Goal: Task Accomplishment & Management: Use online tool/utility

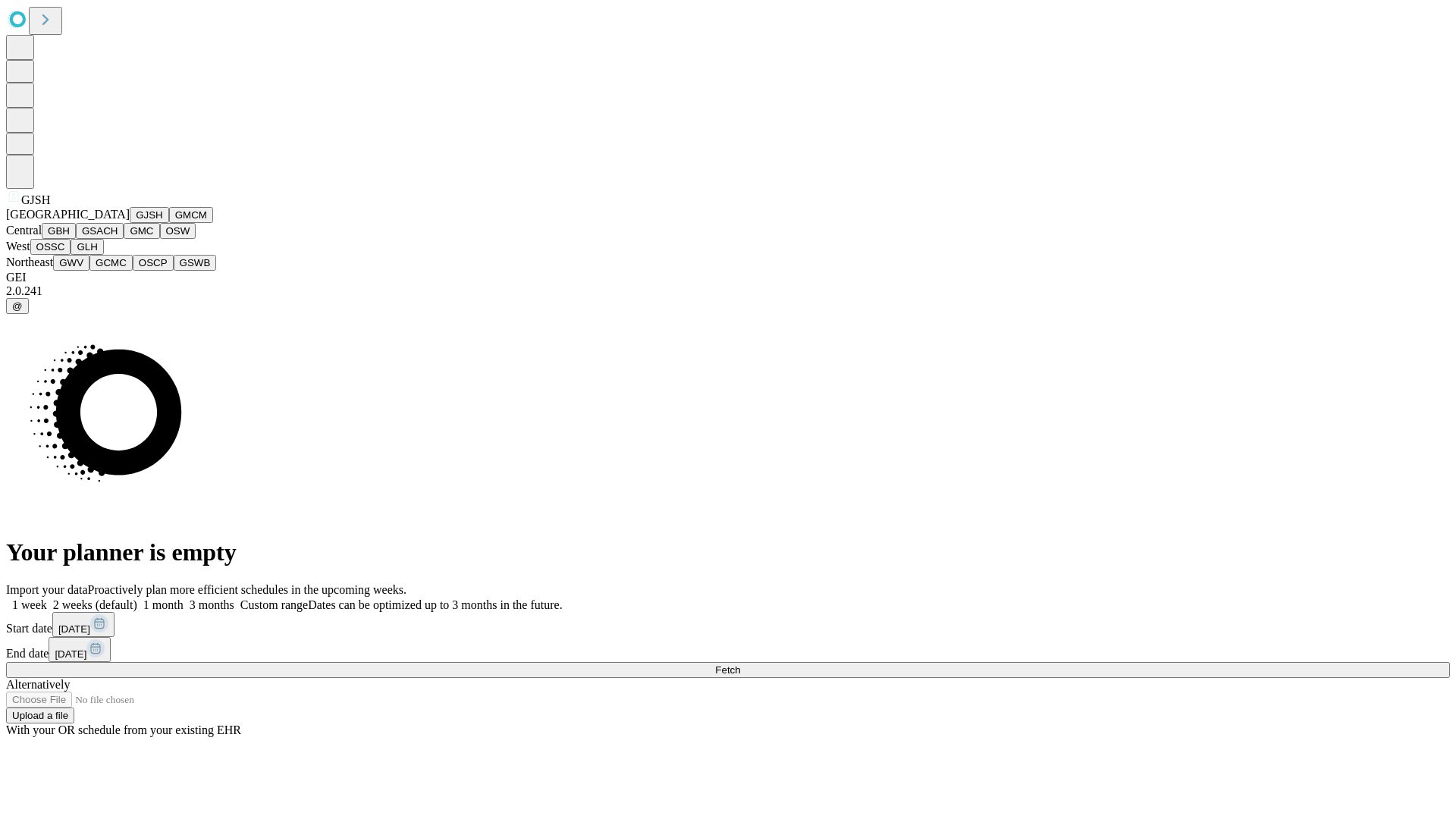
click at [130, 223] on button "GJSH" at bounding box center [149, 215] width 39 height 16
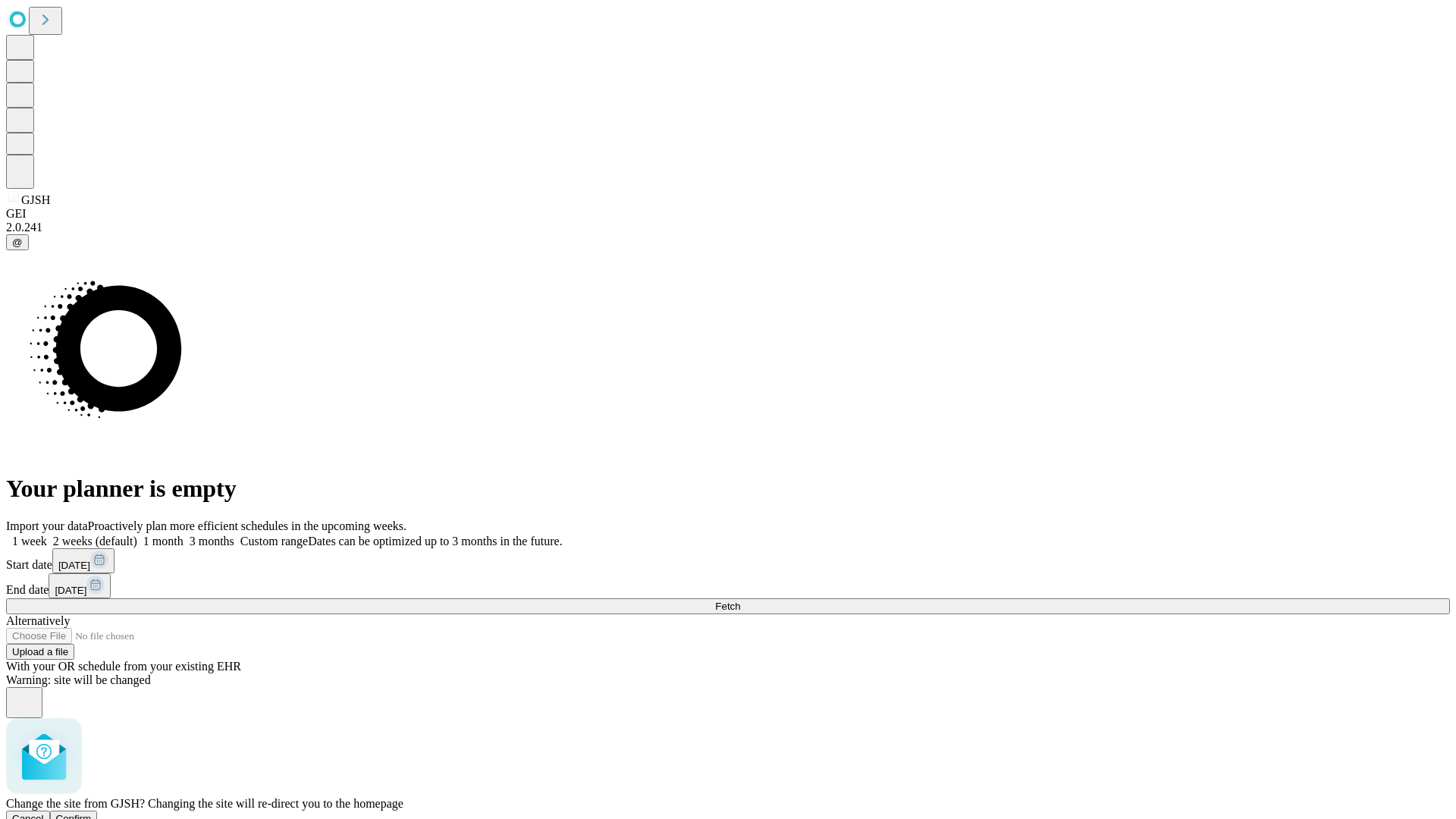
click at [92, 813] on span "Confirm" at bounding box center [74, 818] width 35 height 12
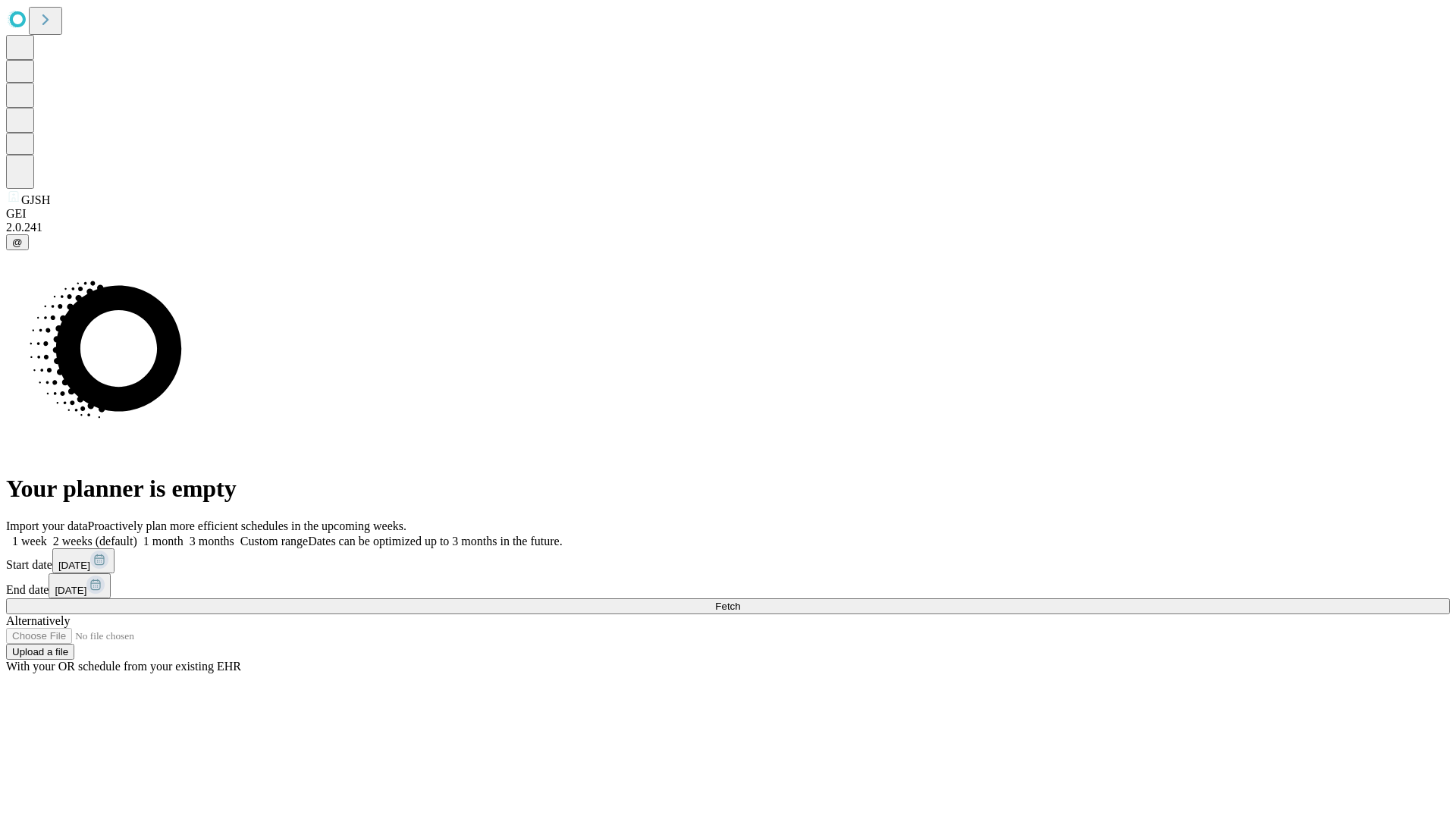
click at [183, 534] on label "1 month" at bounding box center [160, 541] width 46 height 13
click at [740, 600] on span "Fetch" at bounding box center [727, 606] width 25 height 12
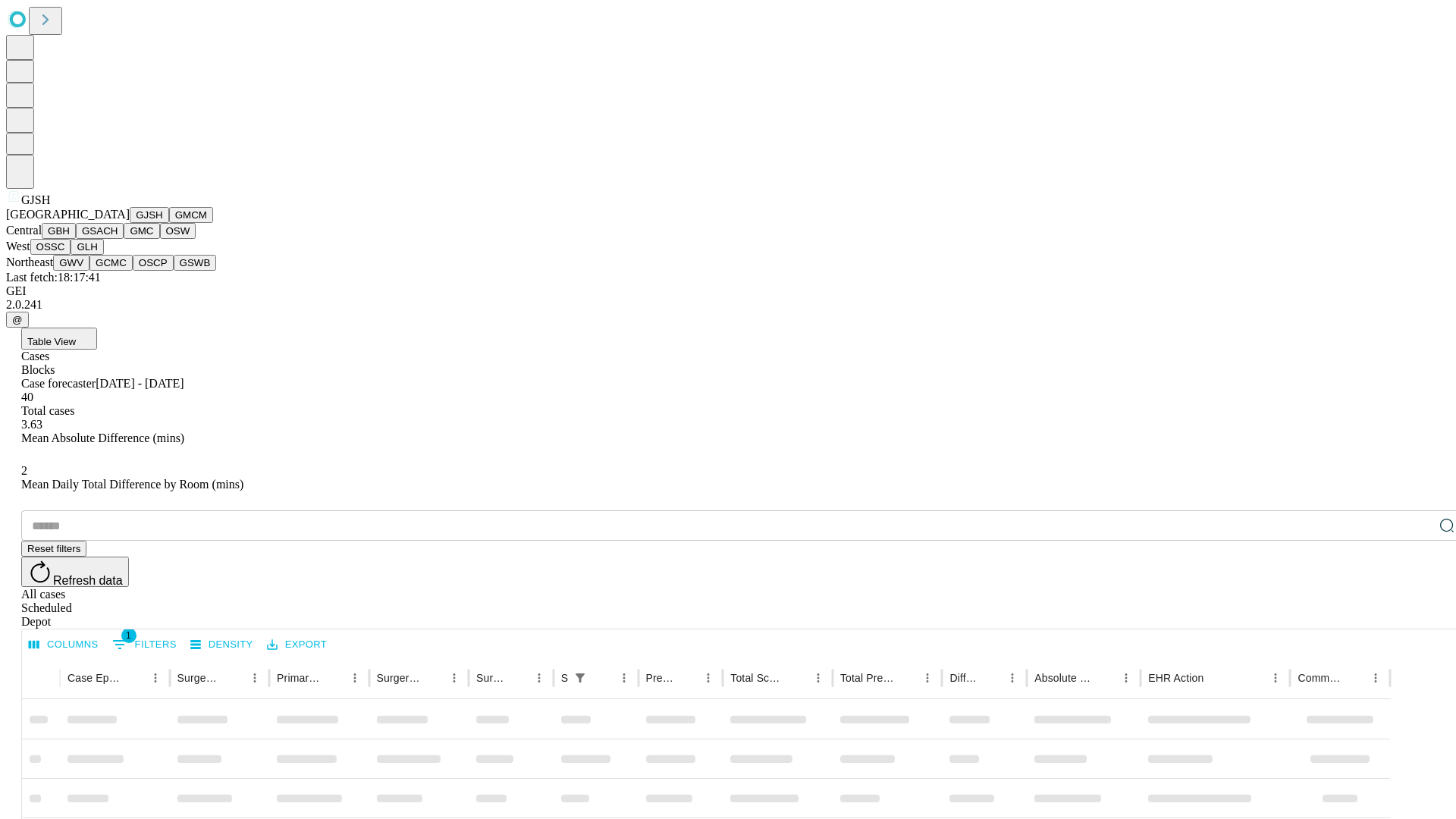
click at [169, 223] on button "GMCM" at bounding box center [190, 215] width 44 height 16
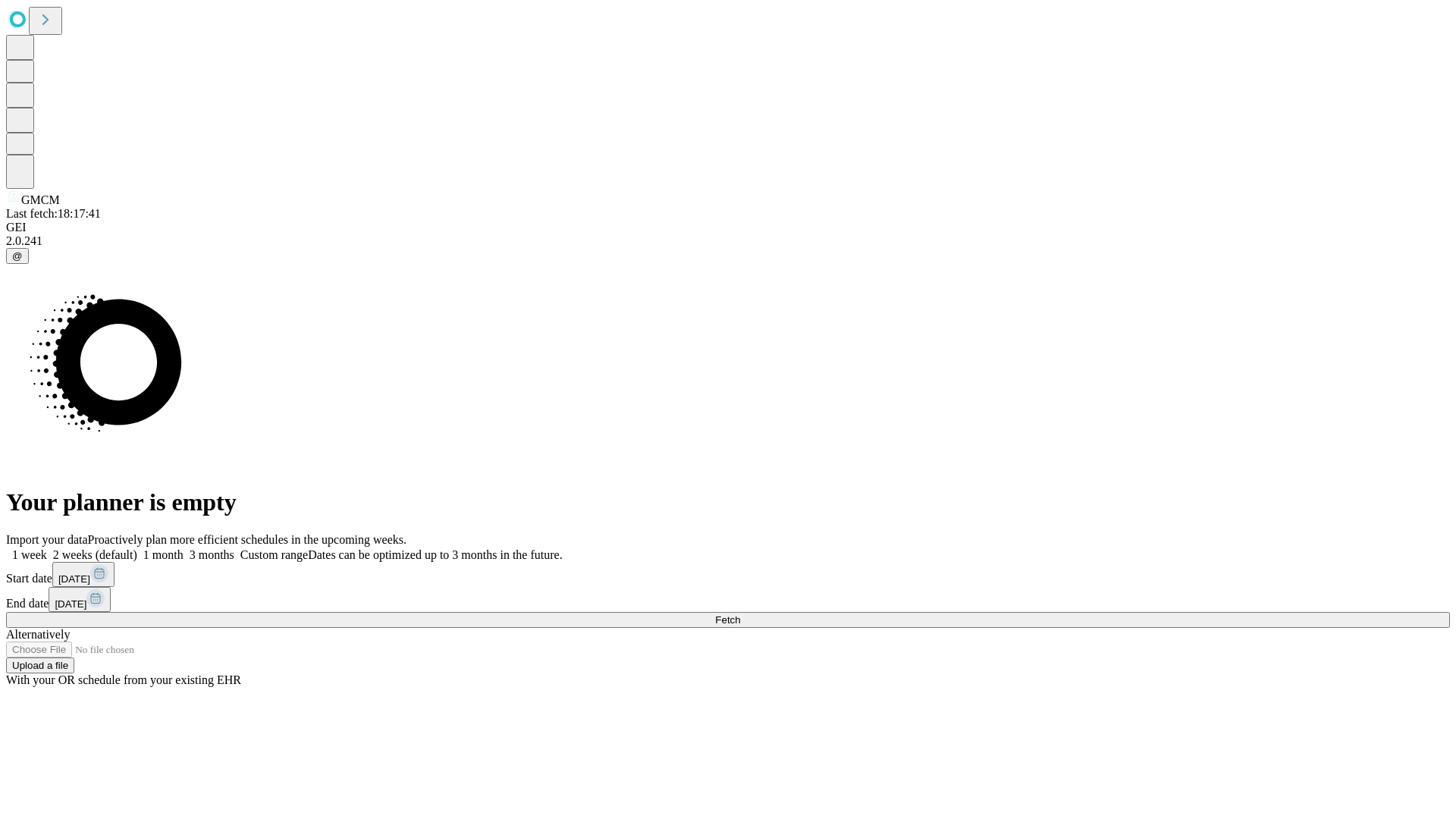
click at [183, 548] on label "1 month" at bounding box center [160, 554] width 46 height 13
click at [740, 614] on span "Fetch" at bounding box center [727, 620] width 25 height 12
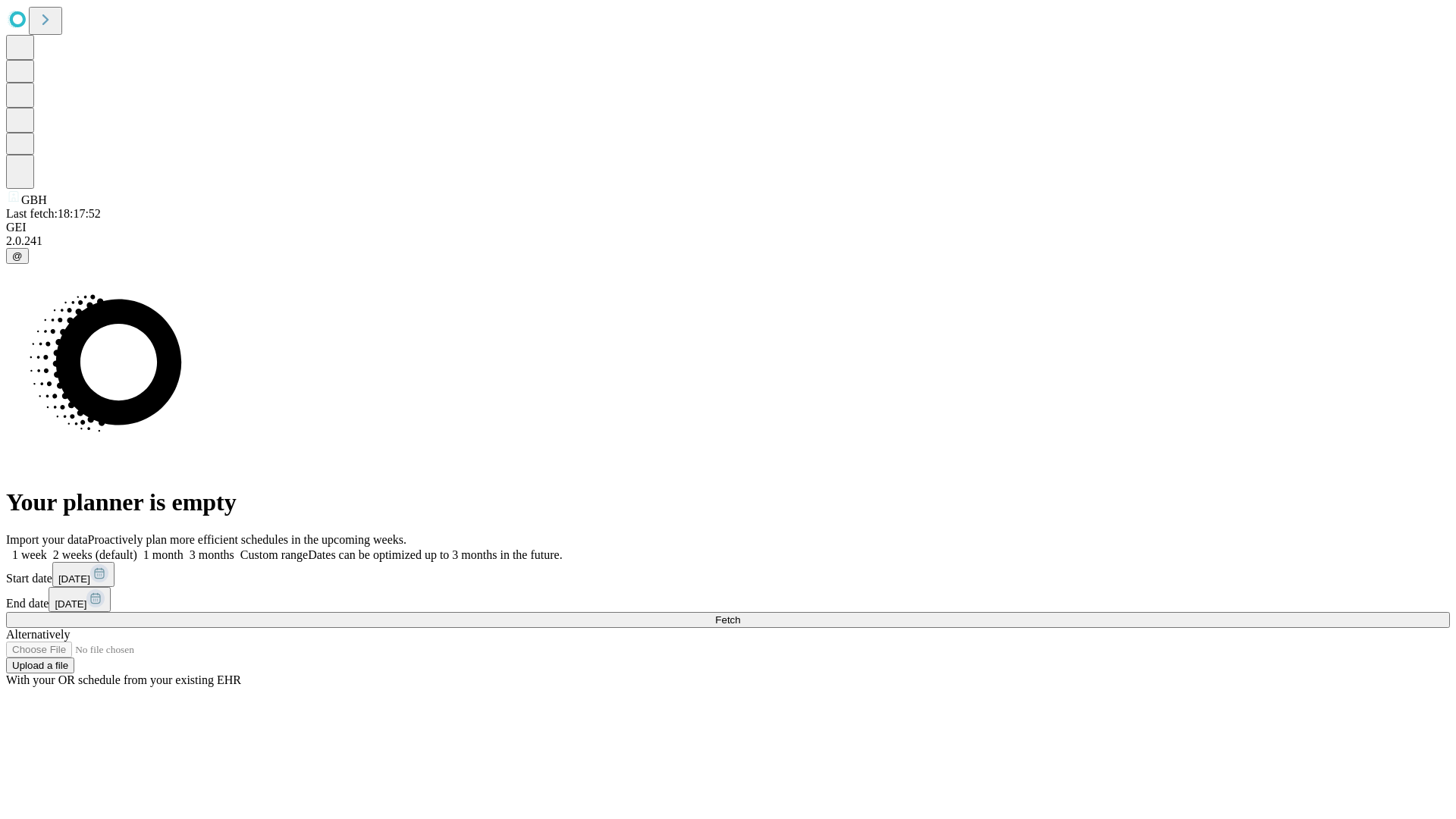
click at [183, 548] on label "1 month" at bounding box center [160, 554] width 46 height 13
click at [740, 614] on span "Fetch" at bounding box center [727, 620] width 25 height 12
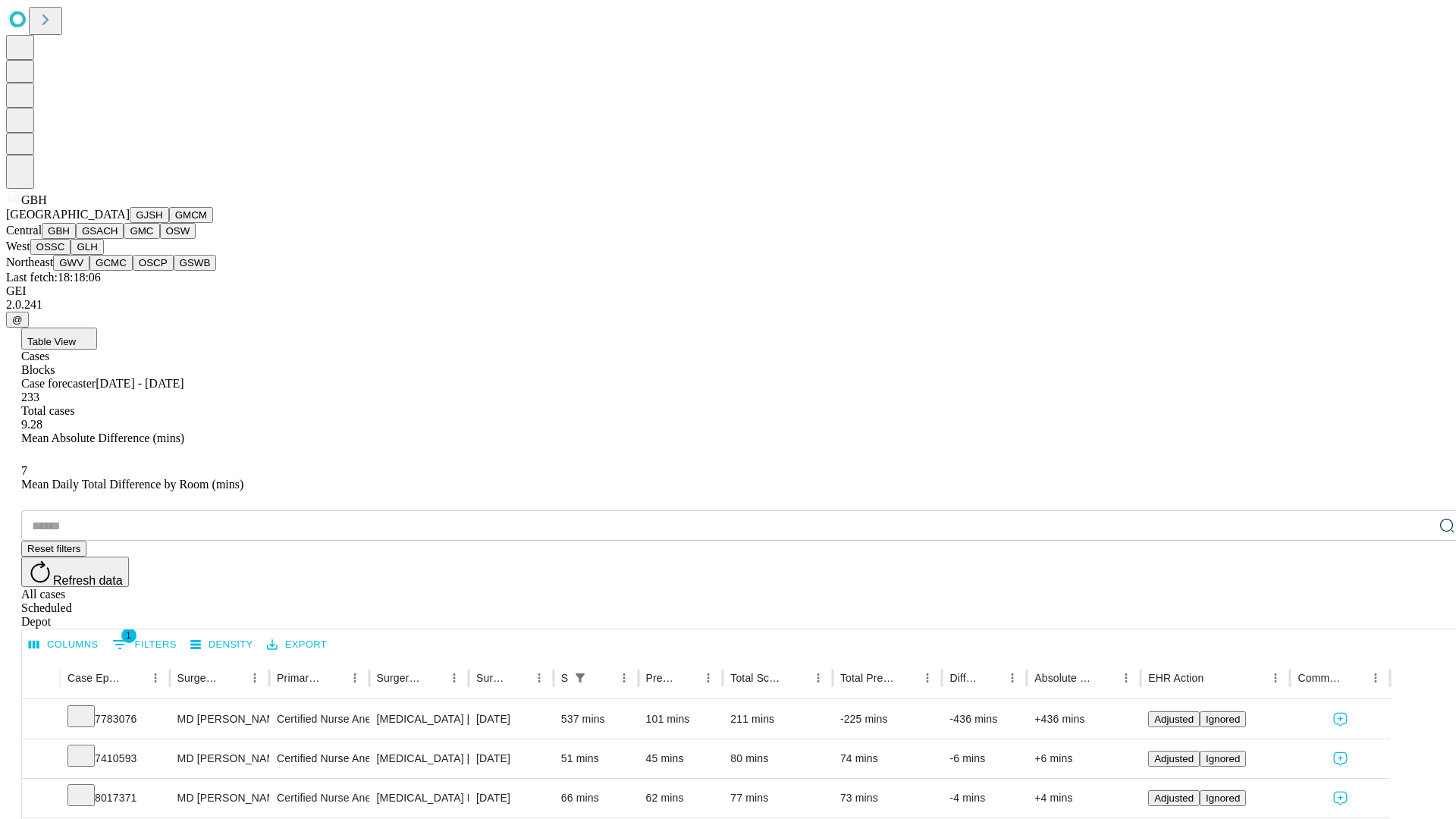
click at [117, 238] on button "GSACH" at bounding box center [100, 231] width 48 height 16
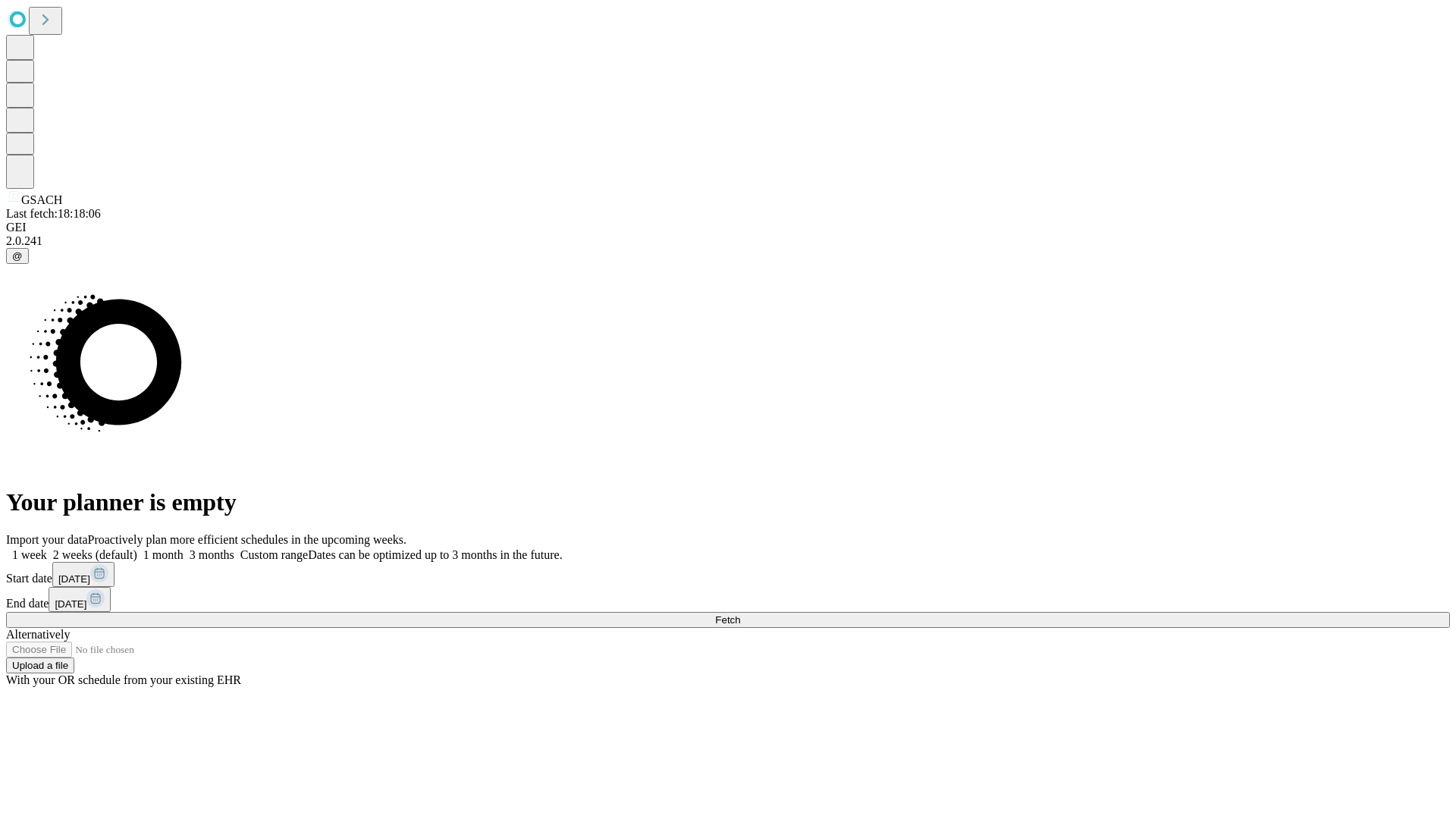
click at [183, 548] on label "1 month" at bounding box center [160, 554] width 46 height 13
click at [740, 614] on span "Fetch" at bounding box center [727, 620] width 25 height 12
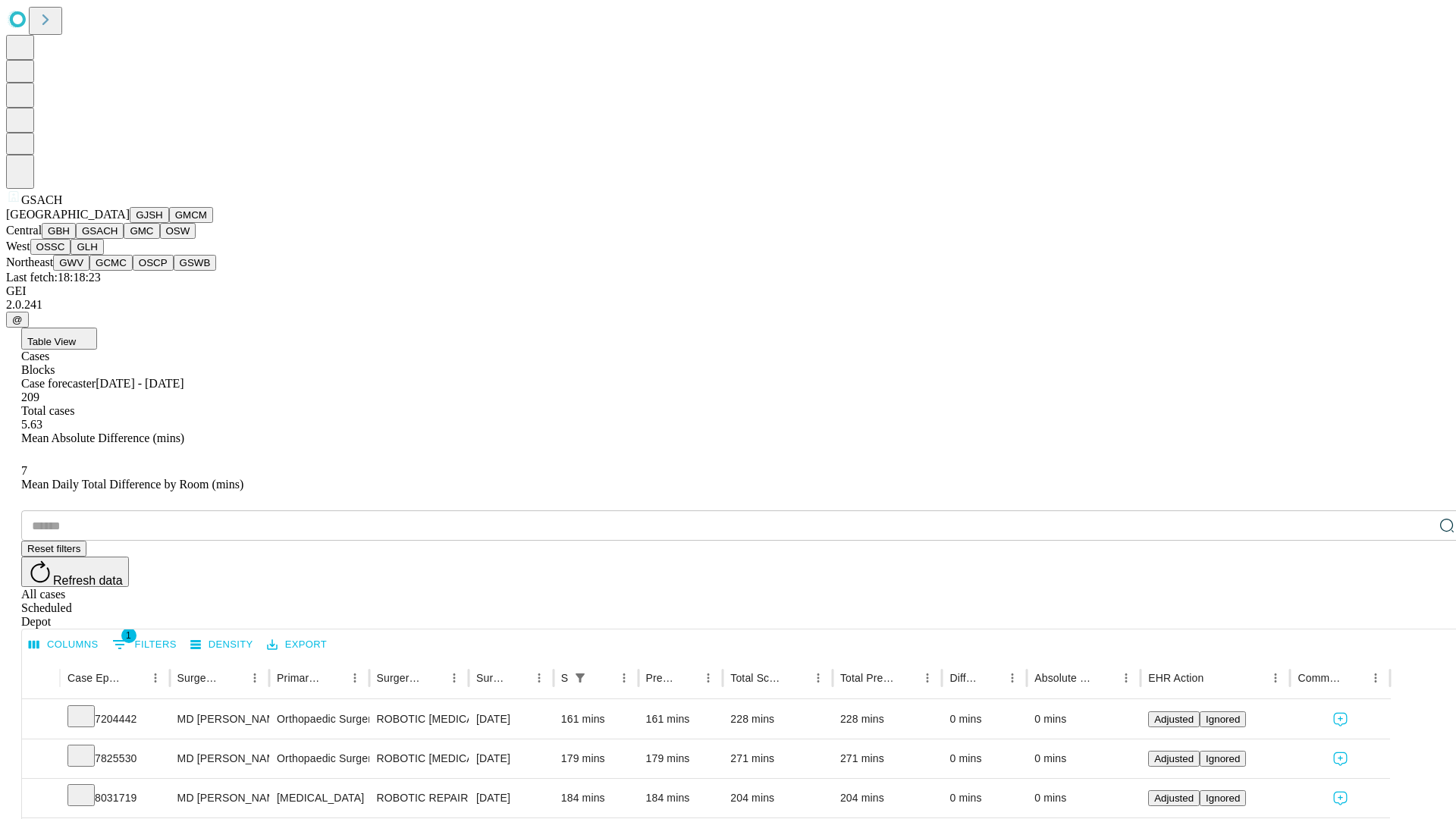
click at [124, 238] on button "GMC" at bounding box center [141, 231] width 35 height 16
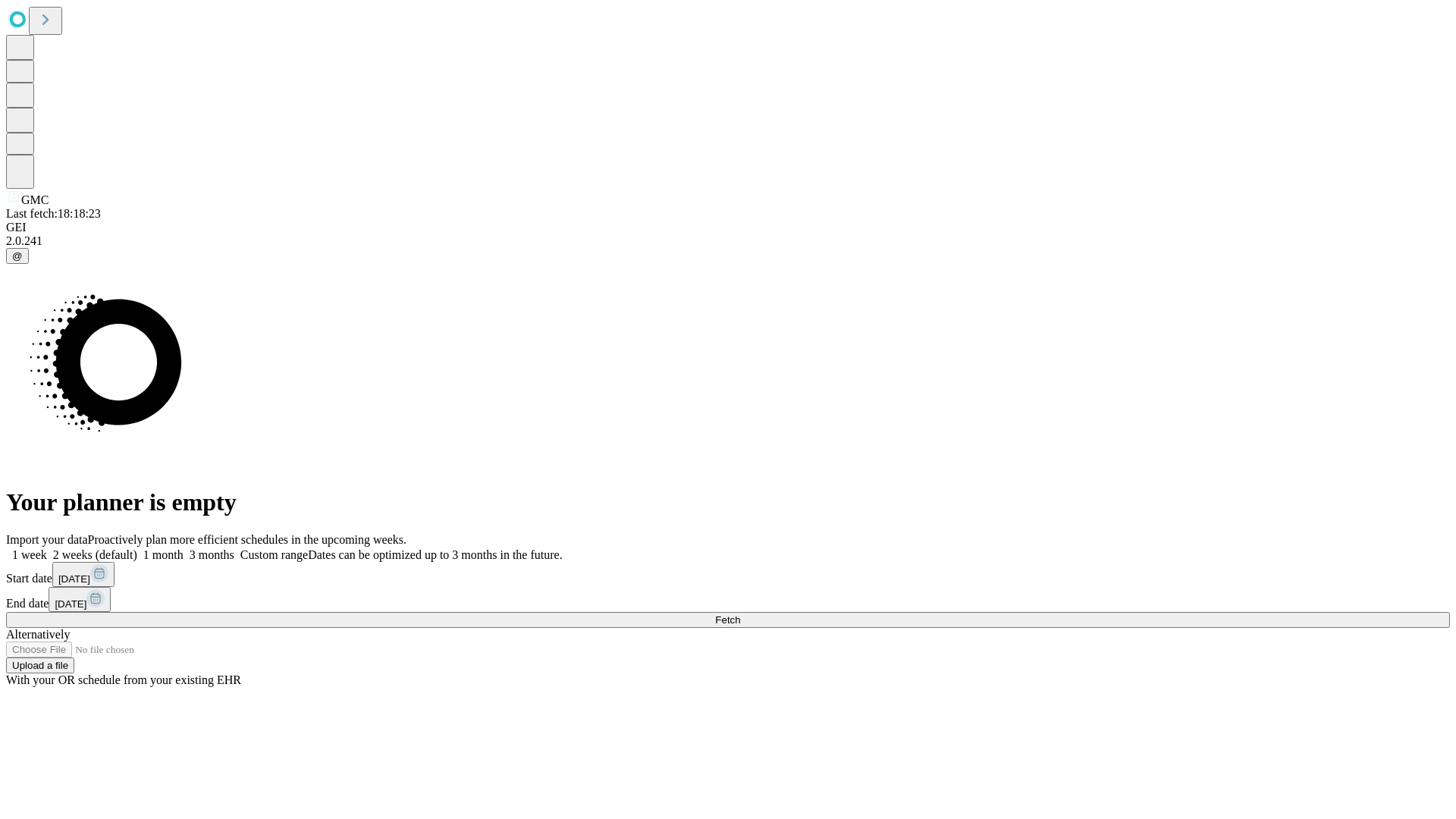
click at [183, 548] on label "1 month" at bounding box center [160, 554] width 46 height 13
click at [740, 614] on span "Fetch" at bounding box center [727, 620] width 25 height 12
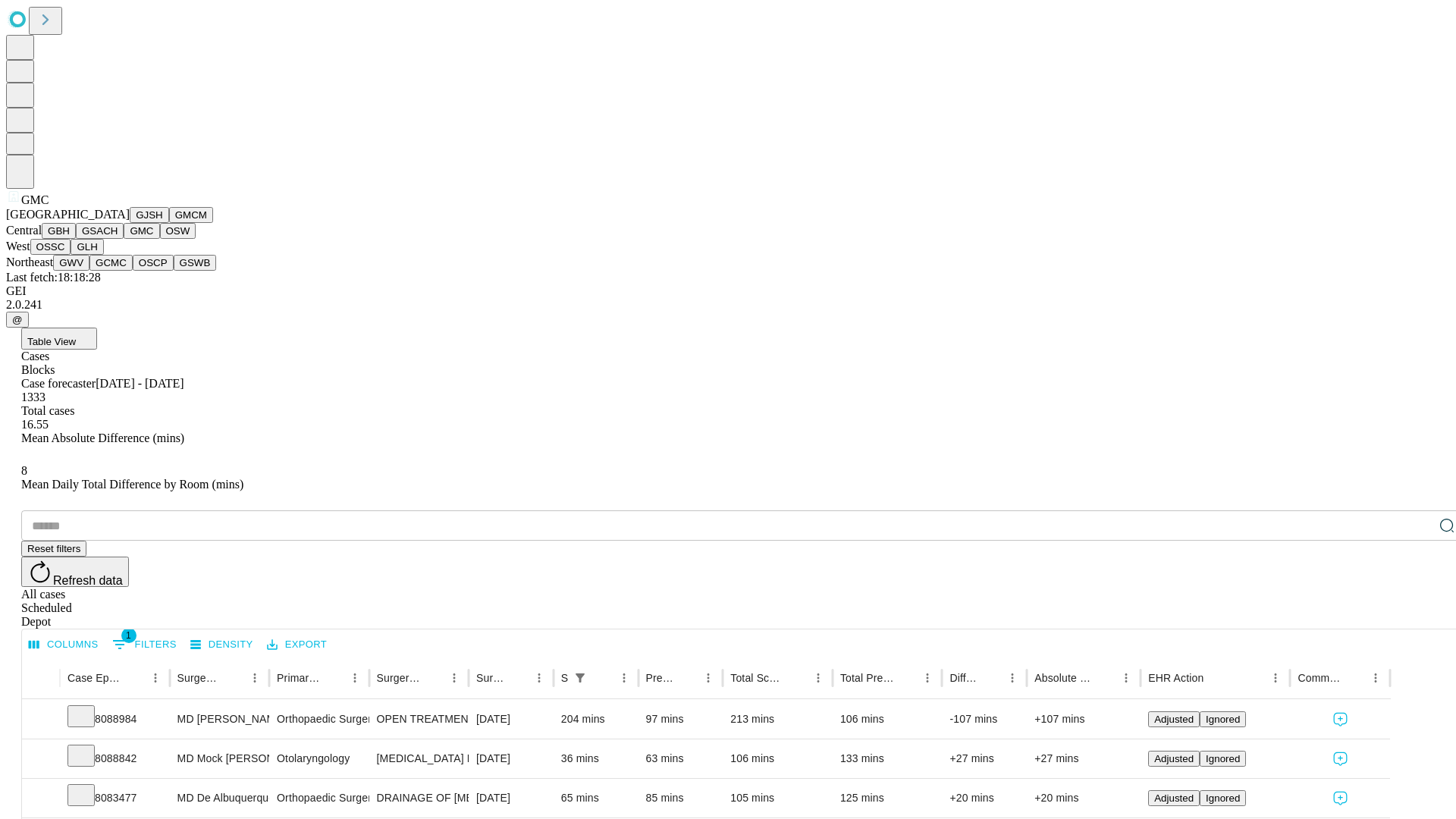
click at [160, 238] on button "OSW" at bounding box center [178, 231] width 36 height 16
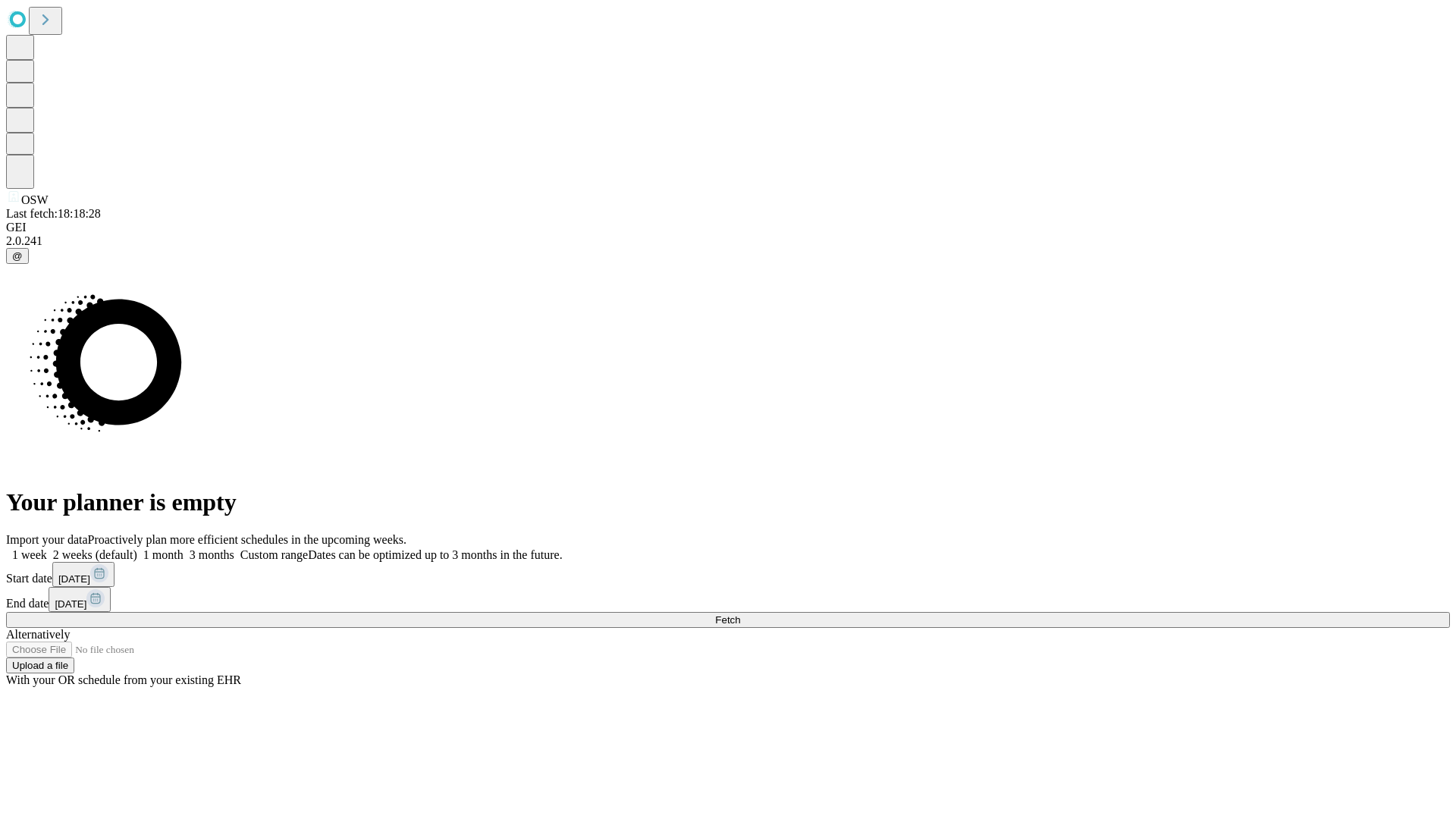
click at [183, 548] on label "1 month" at bounding box center [160, 554] width 46 height 13
click at [740, 614] on span "Fetch" at bounding box center [727, 620] width 25 height 12
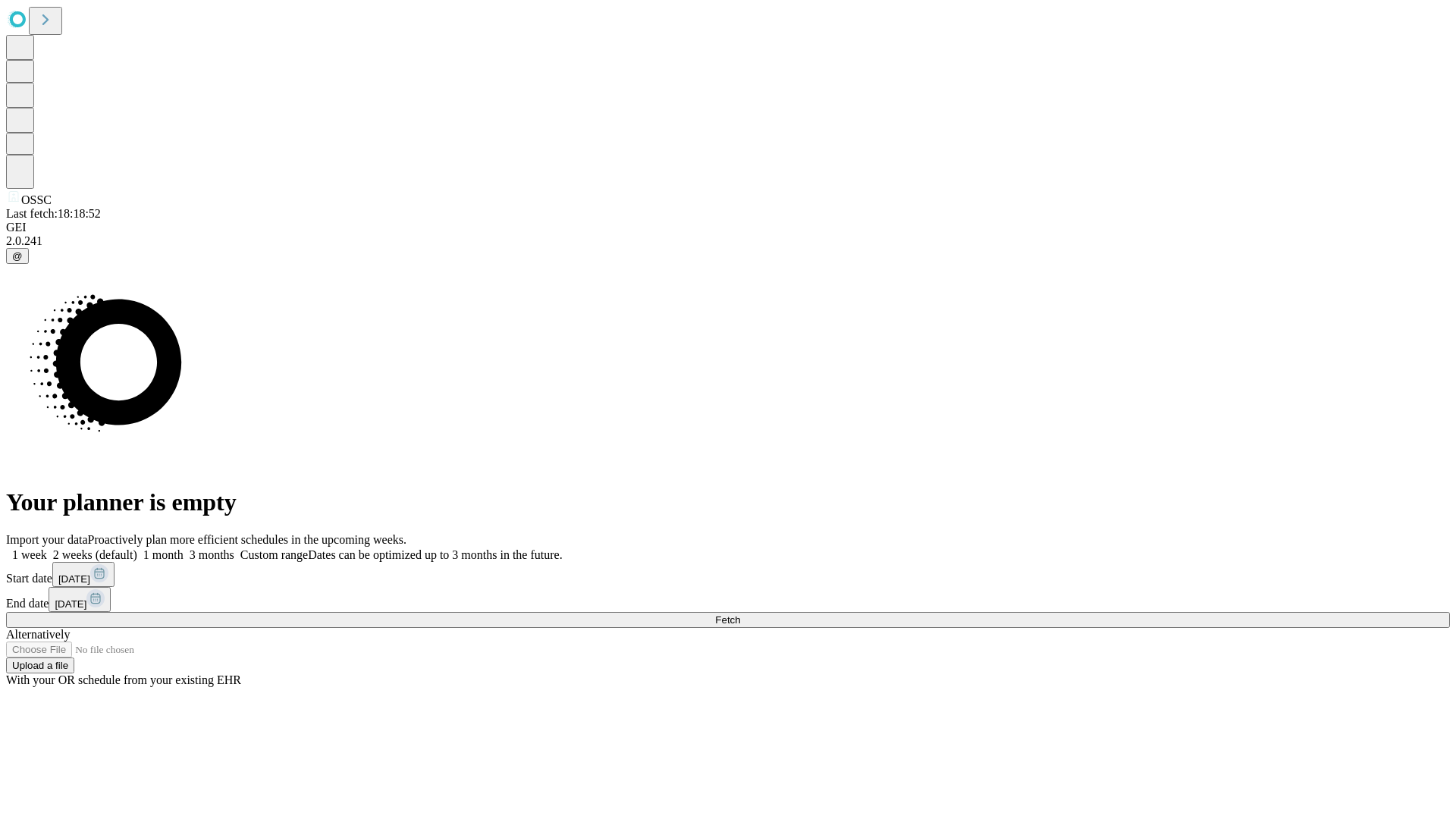
click at [183, 548] on label "1 month" at bounding box center [160, 554] width 46 height 13
click at [740, 614] on span "Fetch" at bounding box center [727, 620] width 25 height 12
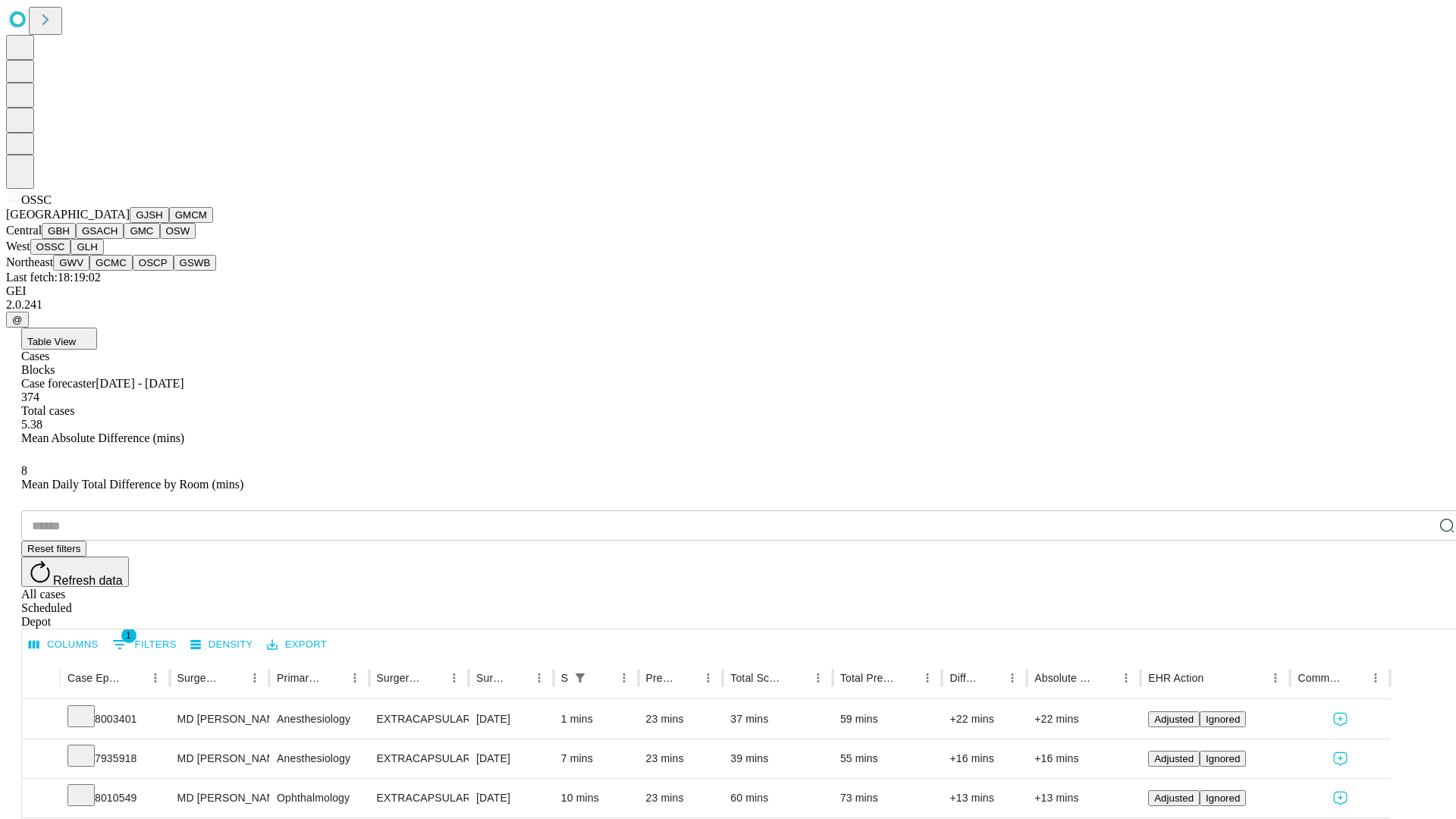
click at [103, 255] on button "GLH" at bounding box center [87, 246] width 33 height 16
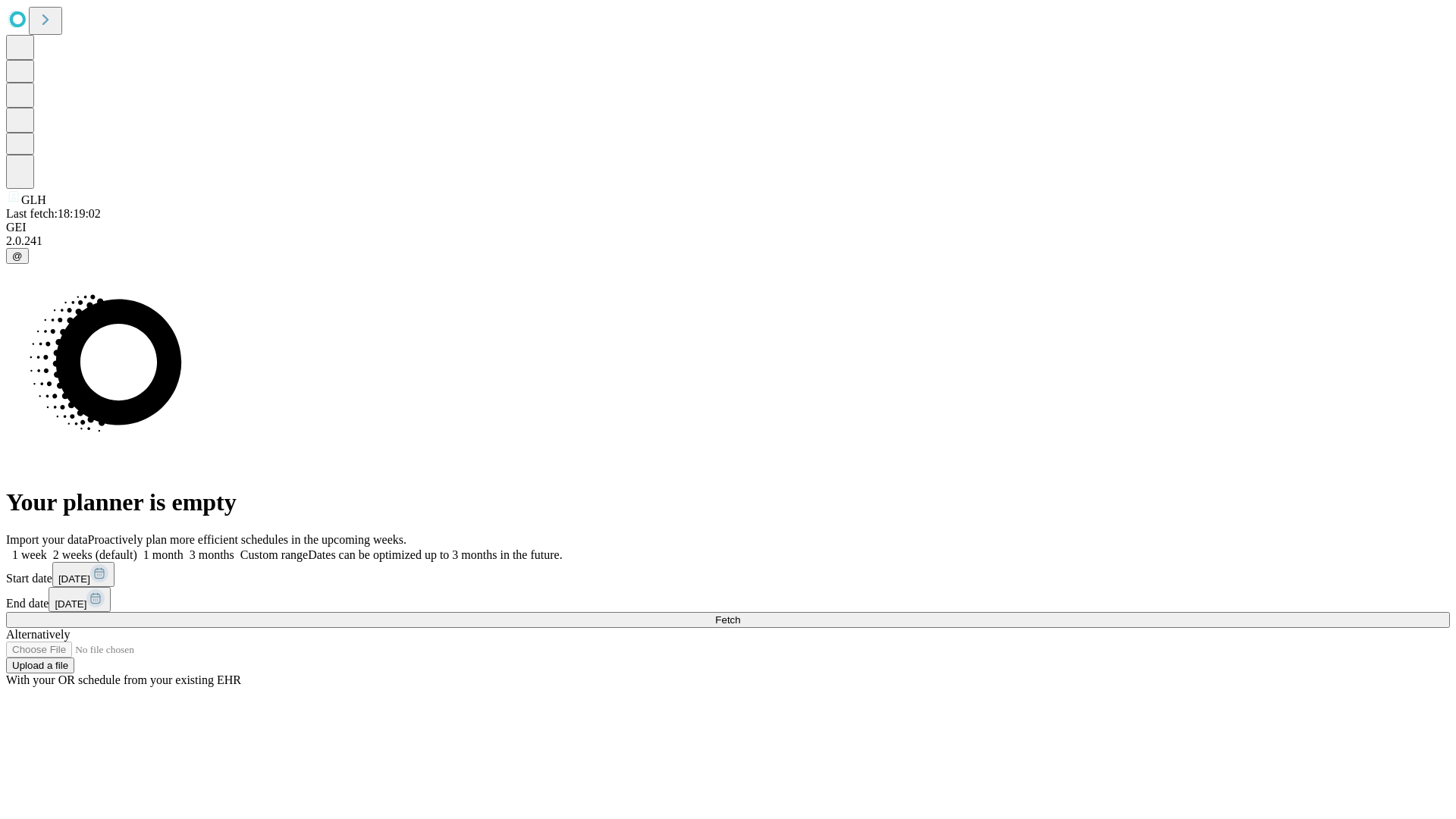
click at [183, 548] on label "1 month" at bounding box center [160, 554] width 46 height 13
click at [740, 614] on span "Fetch" at bounding box center [727, 620] width 25 height 12
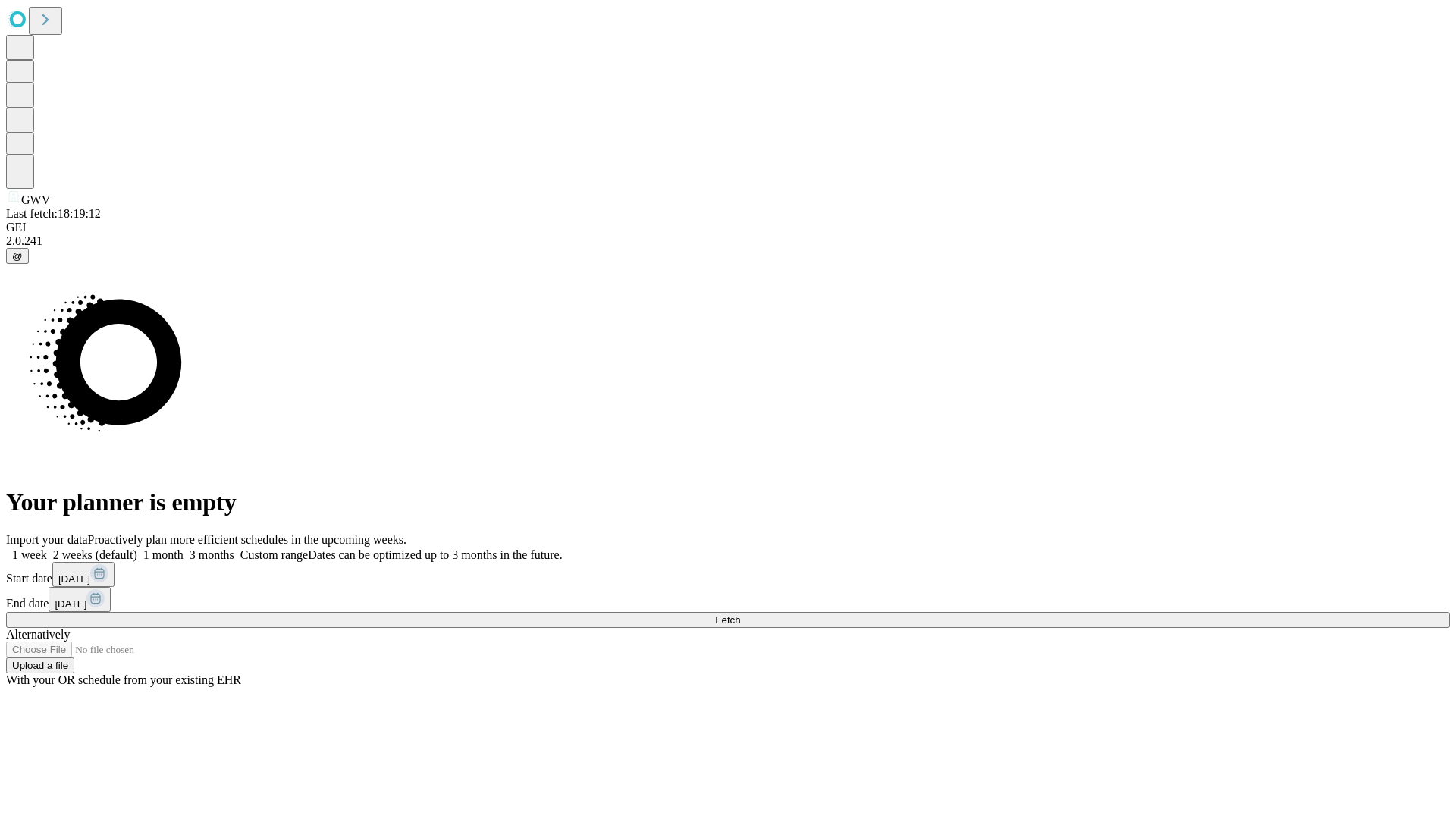
click at [740, 614] on span "Fetch" at bounding box center [727, 620] width 25 height 12
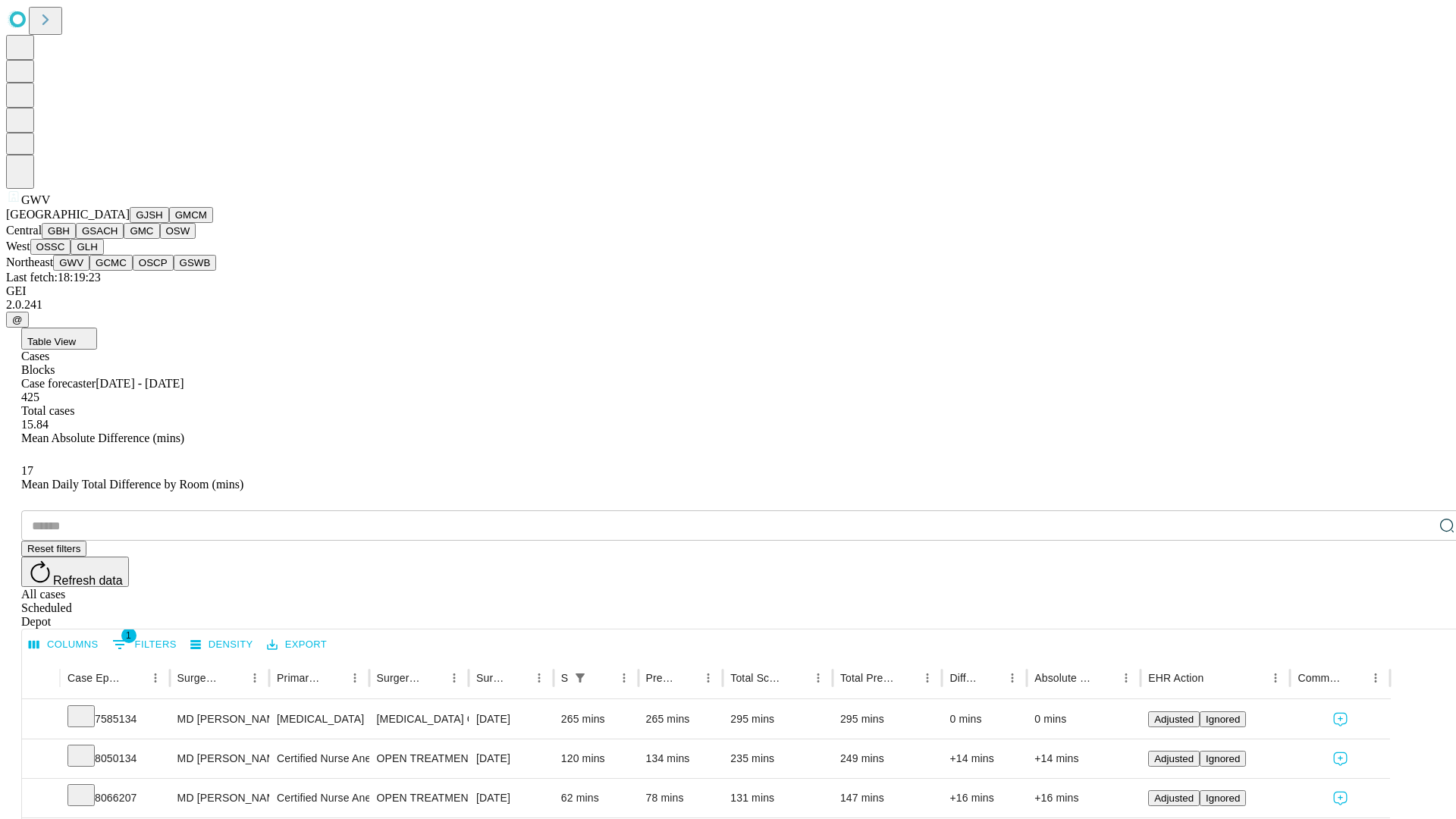
click at [117, 271] on button "GCMC" at bounding box center [111, 262] width 43 height 16
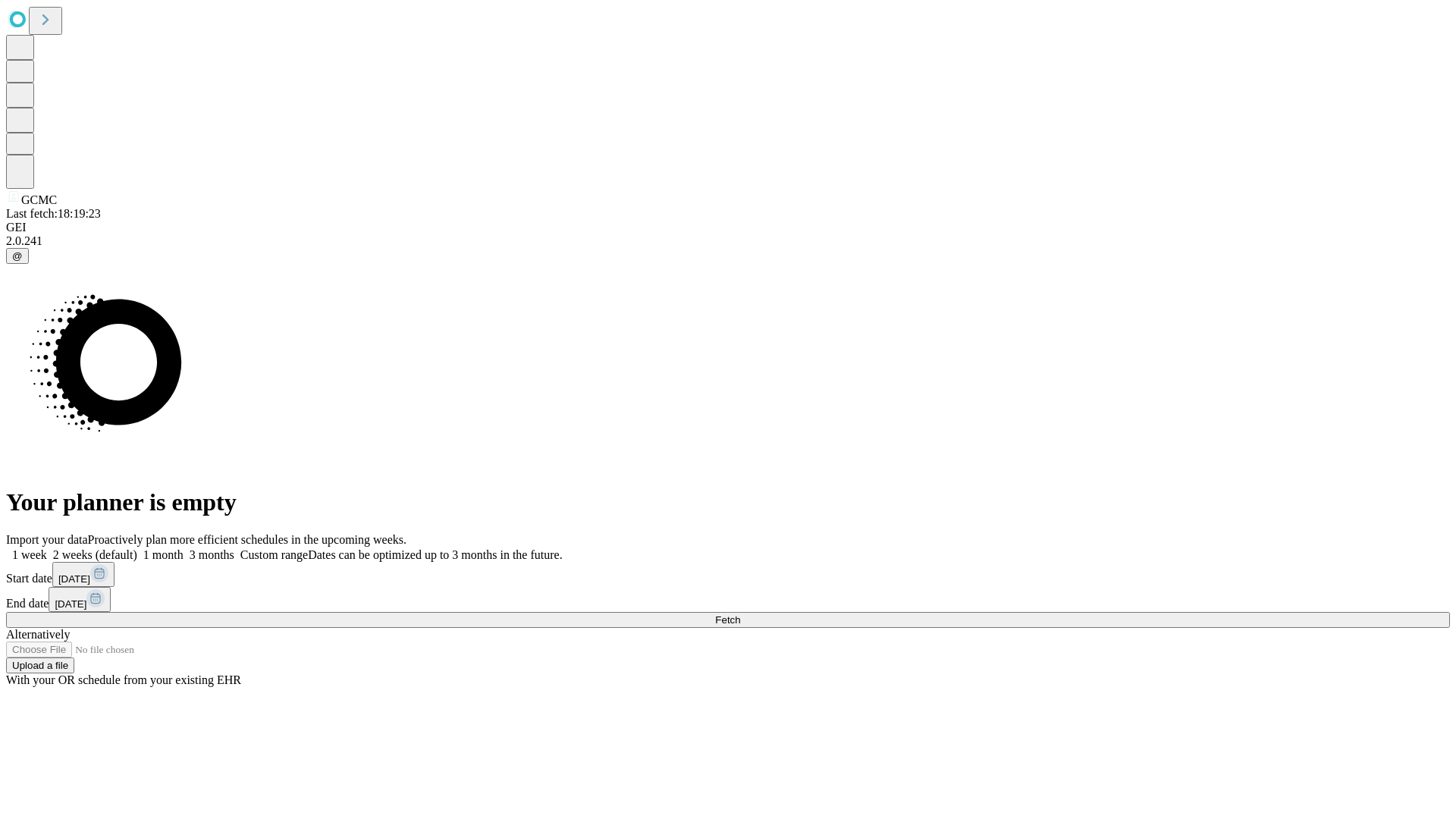
click at [183, 548] on label "1 month" at bounding box center [160, 554] width 46 height 13
click at [740, 614] on span "Fetch" at bounding box center [727, 620] width 25 height 12
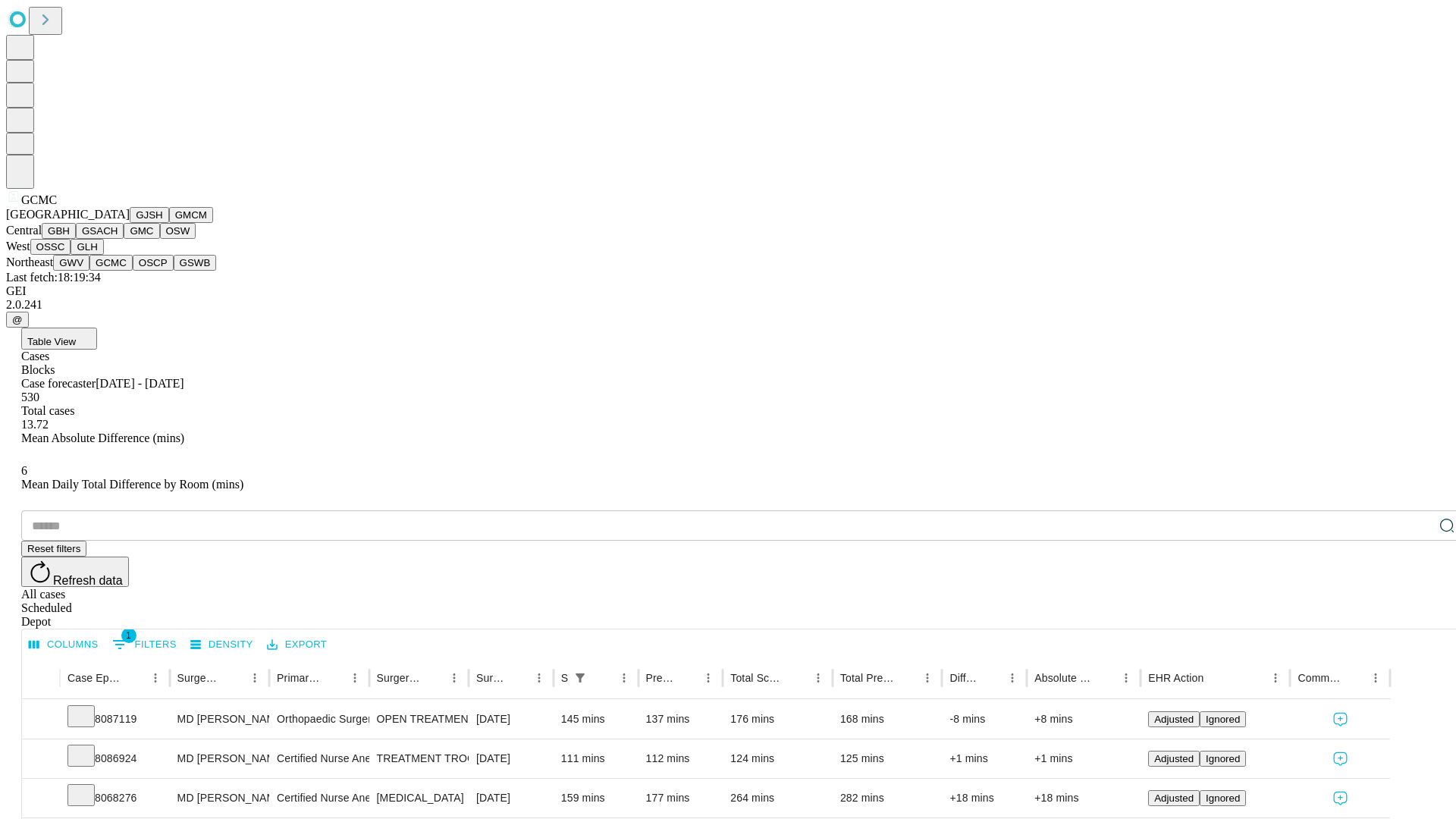
click at [133, 271] on button "OSCP" at bounding box center [153, 262] width 41 height 16
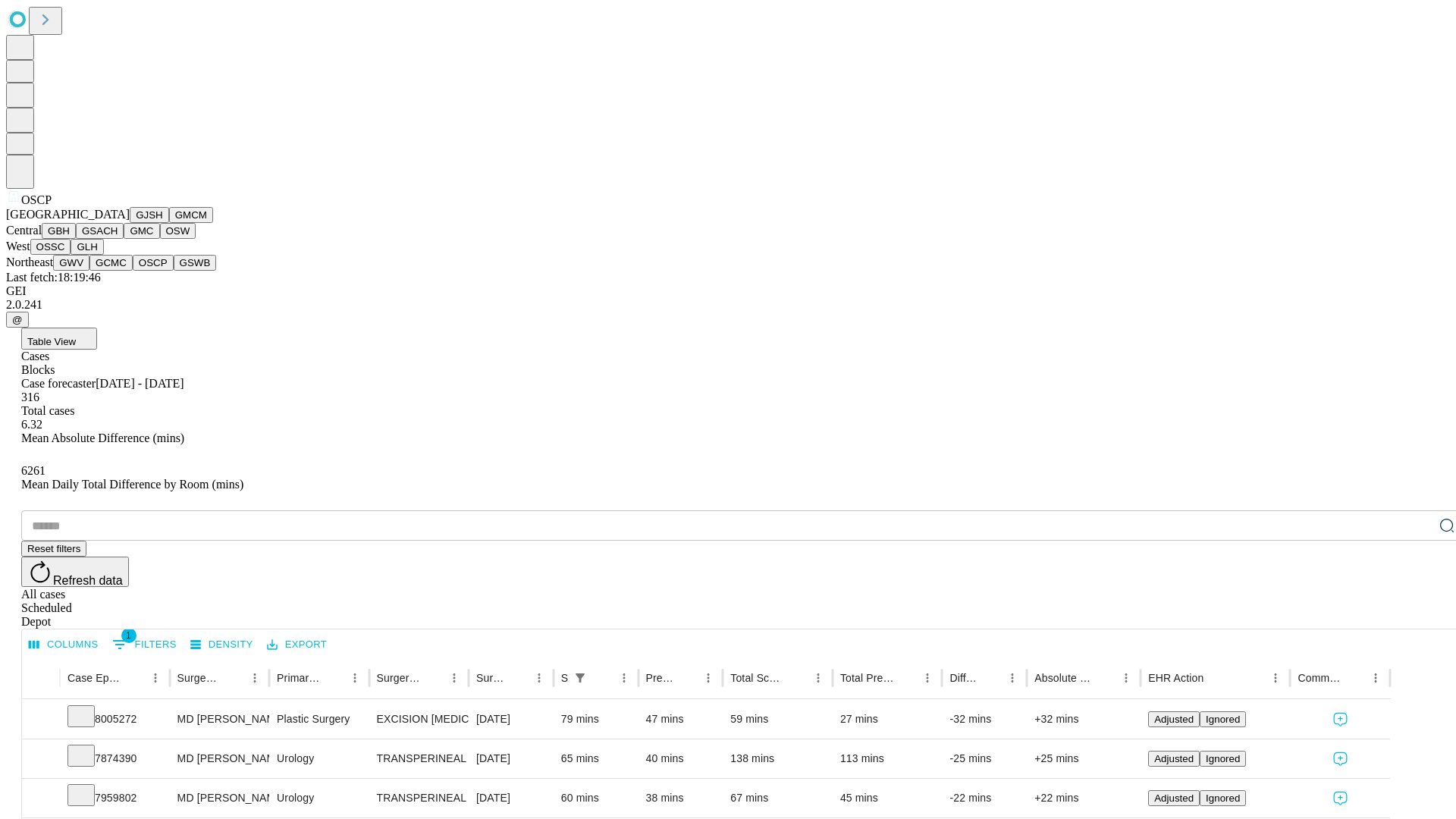
click at [173, 271] on button "GSWB" at bounding box center [195, 262] width 43 height 16
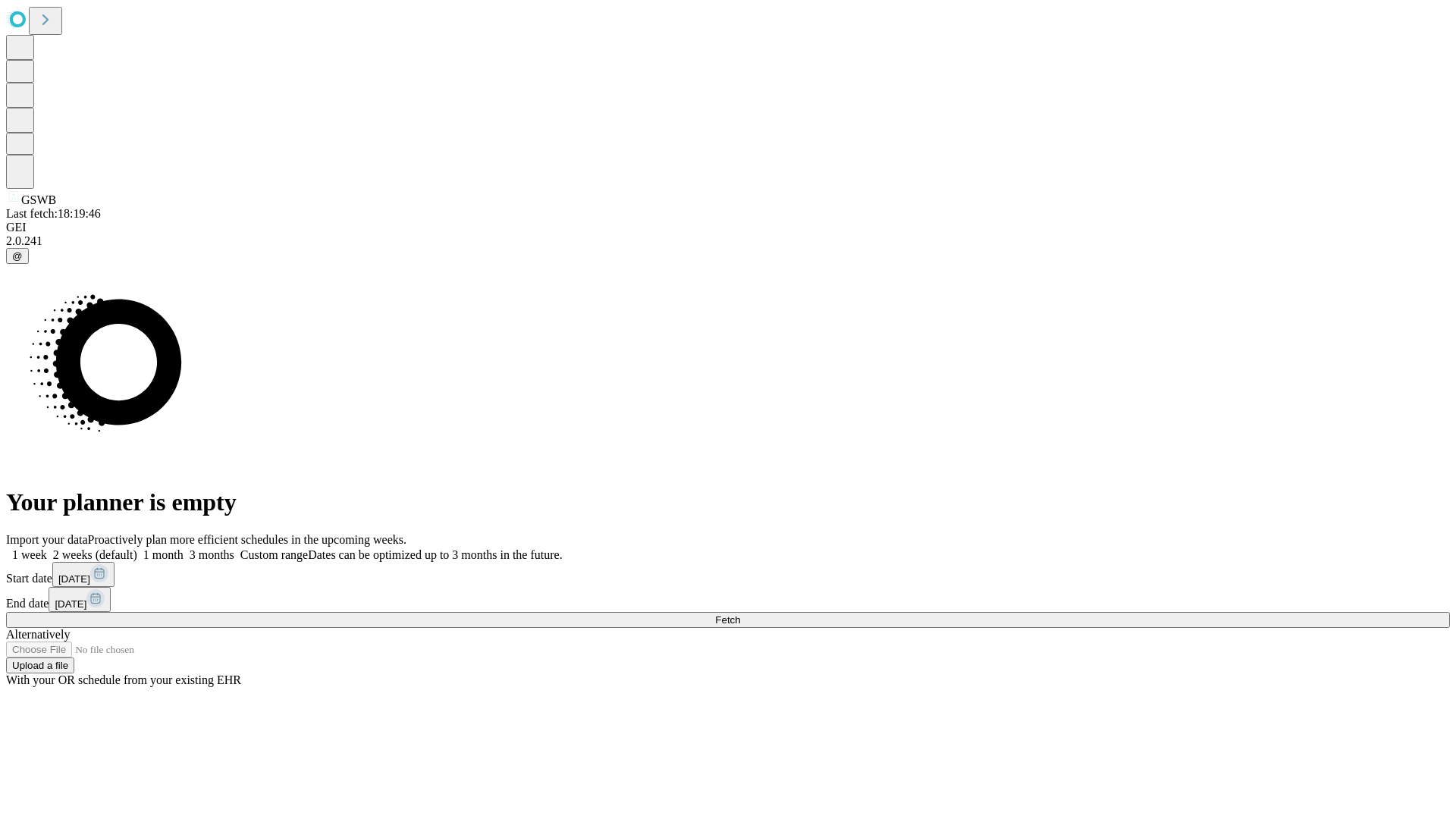
click at [740, 614] on span "Fetch" at bounding box center [727, 620] width 25 height 12
